Goal: Information Seeking & Learning: Learn about a topic

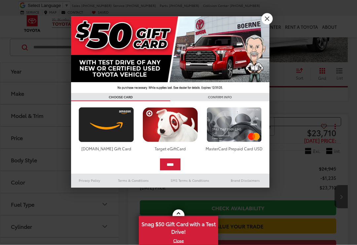
scroll to position [212, 0]
click at [256, 10] on div at bounding box center [178, 122] width 357 height 245
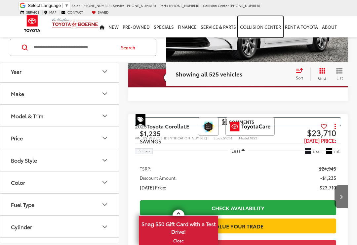
click at [266, 19] on link "Collision Center" at bounding box center [260, 26] width 45 height 21
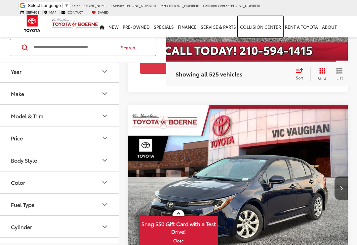
scroll to position [2042, 0]
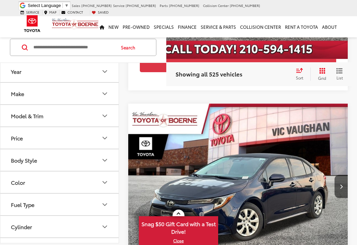
click at [58, 45] on input "Search by Make, Model, or Keyword" at bounding box center [74, 47] width 82 height 16
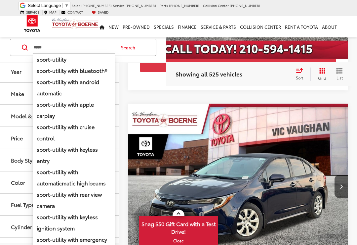
type input "*****"
click at [145, 45] on button "Search" at bounding box center [130, 47] width 30 height 17
